Goal: Information Seeking & Learning: Learn about a topic

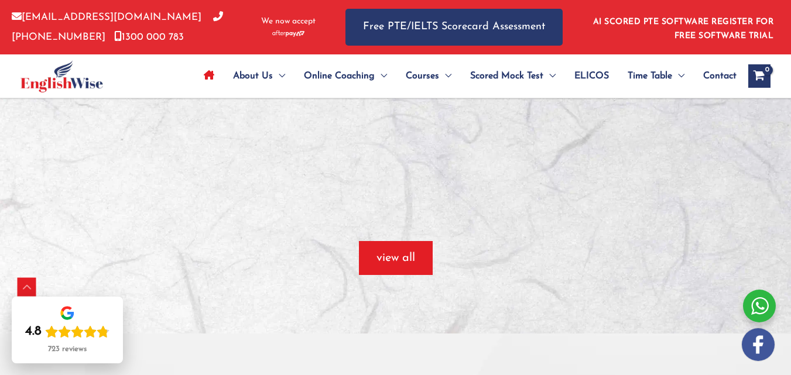
scroll to position [946, 0]
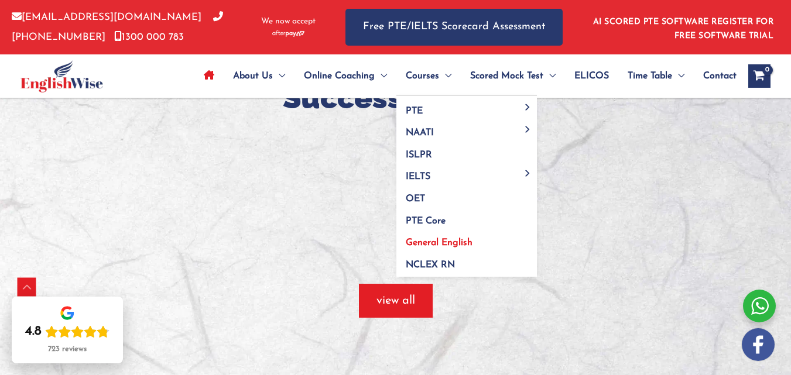
click at [453, 242] on span "General English" at bounding box center [439, 242] width 67 height 9
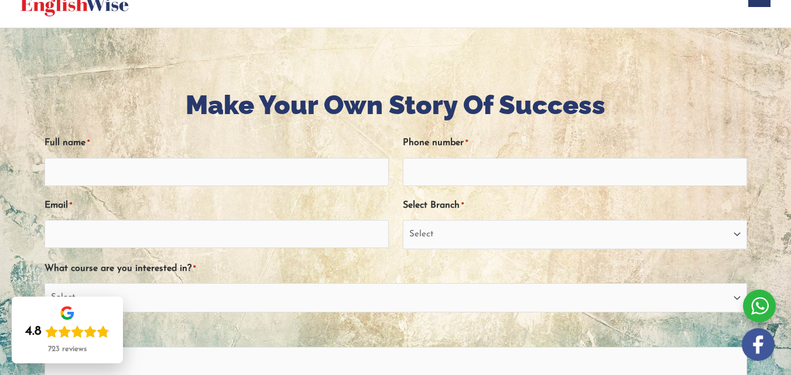
scroll to position [150, 0]
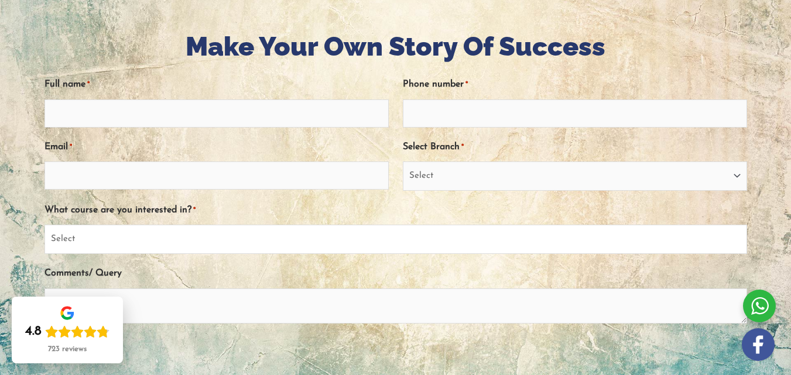
click at [437, 244] on select "Select PTE NAATI IELTS OET General English" at bounding box center [395, 239] width 702 height 29
click at [453, 178] on select "Select Sydney City Center Sydney Parramatta EnglishWise Global Brisbane Gold Co…" at bounding box center [575, 176] width 344 height 29
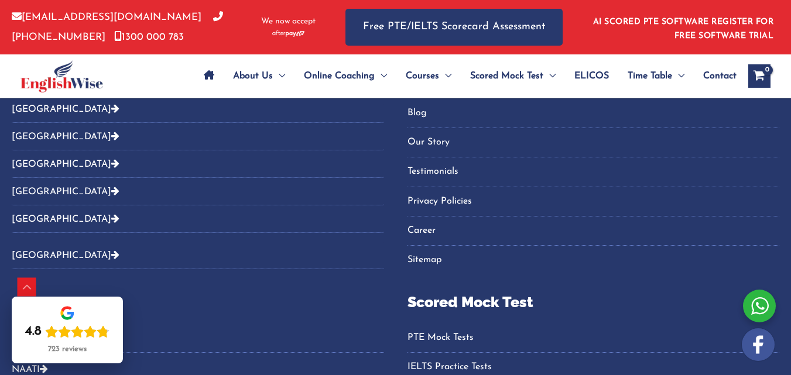
scroll to position [2668, 0]
